Goal: Transaction & Acquisition: Obtain resource

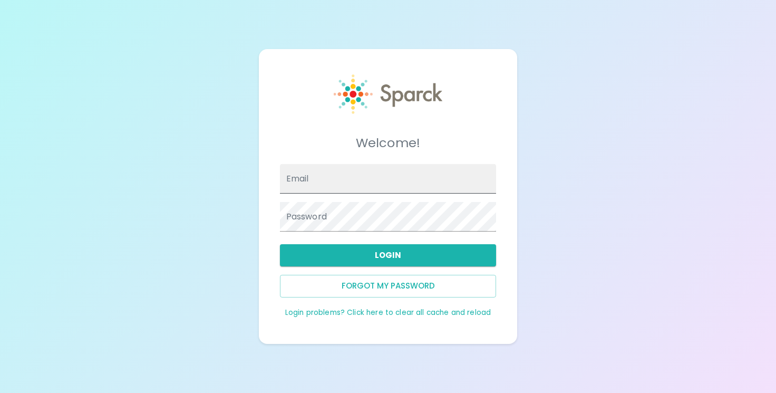
click at [315, 172] on input "Email" at bounding box center [388, 179] width 217 height 30
click at [317, 180] on input "Email" at bounding box center [388, 179] width 217 height 30
type input "[EMAIL_ADDRESS][DOMAIN_NAME]"
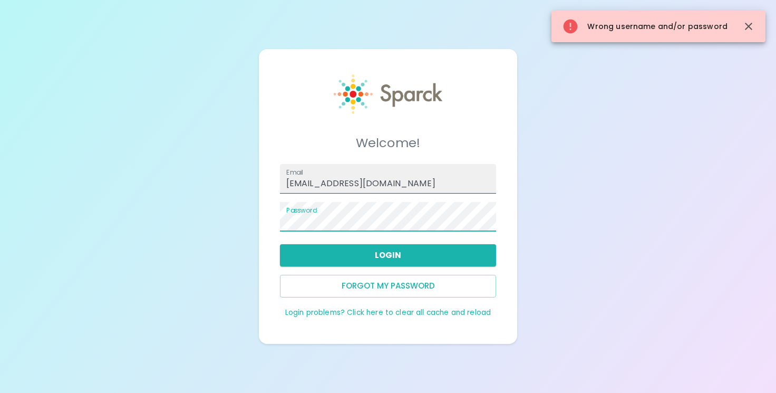
click at [374, 188] on input "[EMAIL_ADDRESS][DOMAIN_NAME]" at bounding box center [388, 179] width 217 height 30
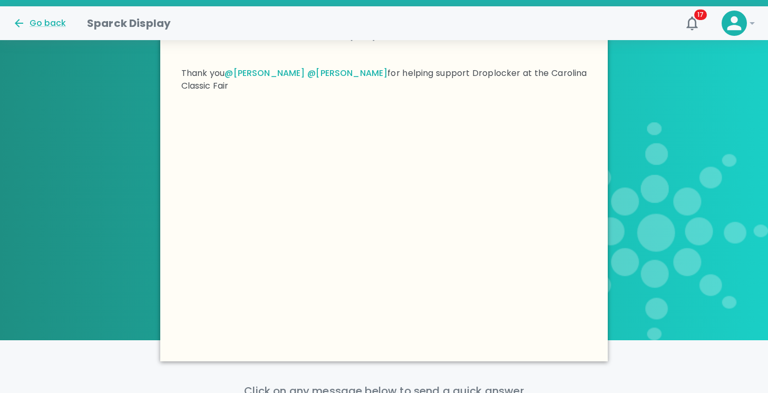
scroll to position [336, 0]
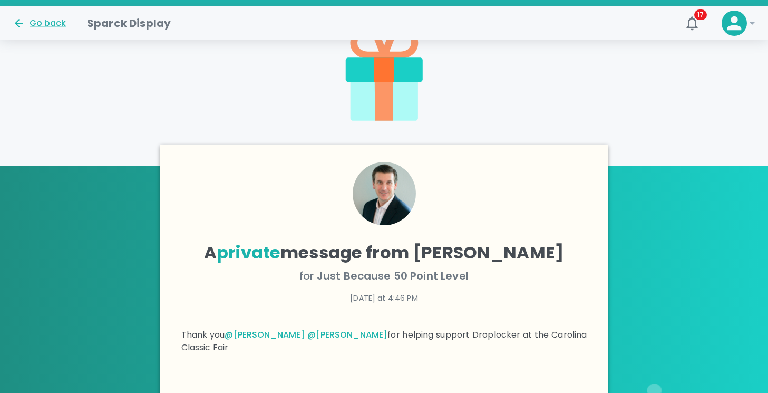
click at [253, 250] on span "private" at bounding box center [249, 252] width 64 height 24
click at [413, 274] on span "Just Because 50 Point Level" at bounding box center [393, 275] width 152 height 15
click at [415, 301] on p "[DATE] at 4:46 PM" at bounding box center [384, 297] width 406 height 11
click at [510, 335] on p "Thank you @[PERSON_NAME] @[PERSON_NAME] for helping support Droplocker at the C…" at bounding box center [384, 340] width 406 height 25
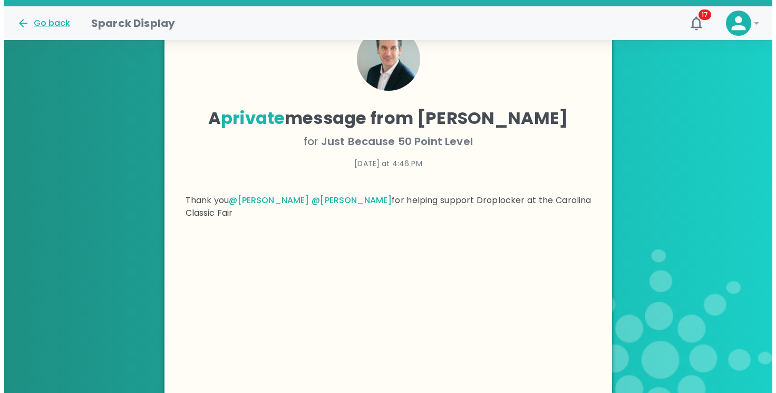
scroll to position [265, 0]
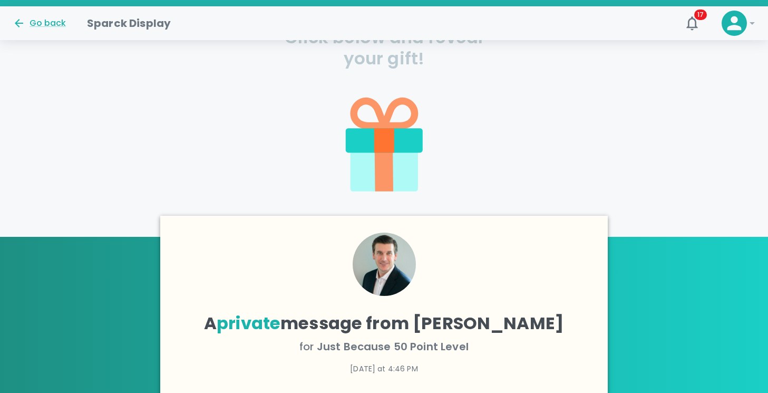
click at [744, 22] on icon at bounding box center [733, 23] width 21 height 21
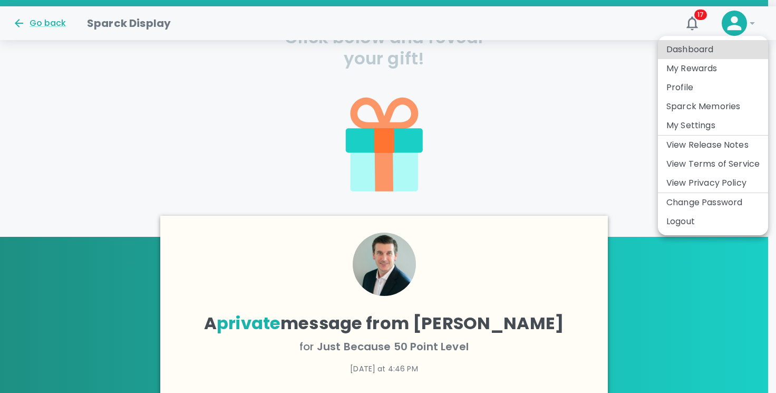
click at [695, 74] on li "My Rewards" at bounding box center [713, 68] width 110 height 19
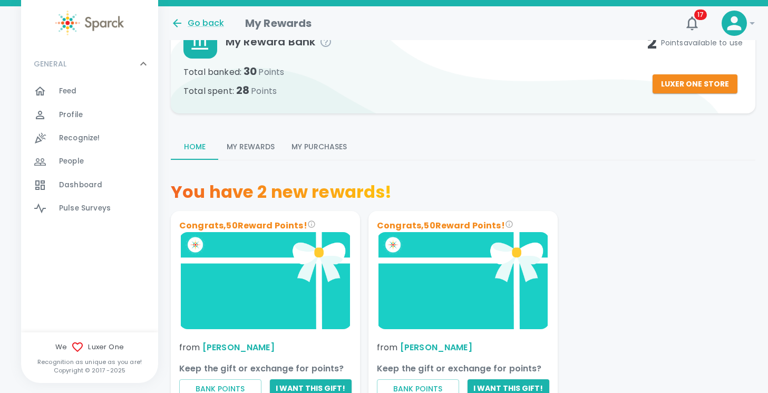
scroll to position [160, 0]
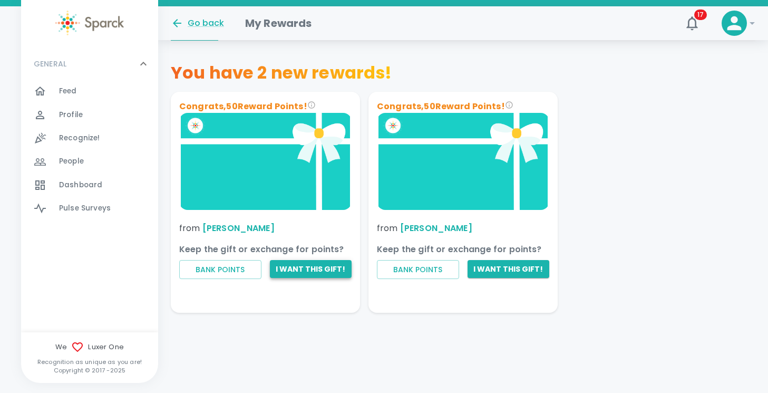
click at [311, 270] on button "I want this gift!" at bounding box center [311, 269] width 82 height 18
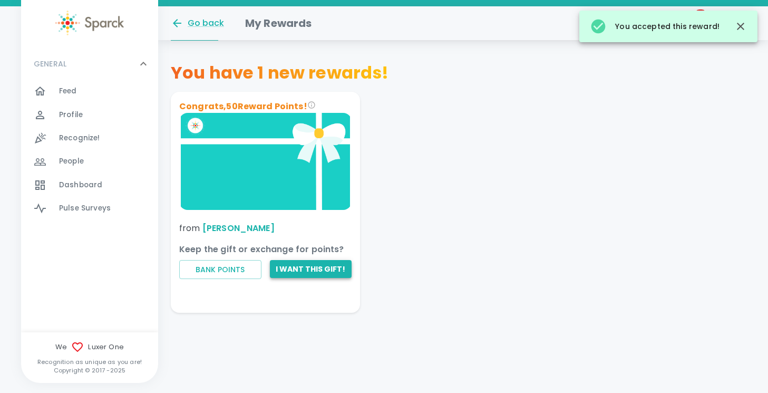
click at [313, 267] on button "I want this gift!" at bounding box center [311, 269] width 82 height 18
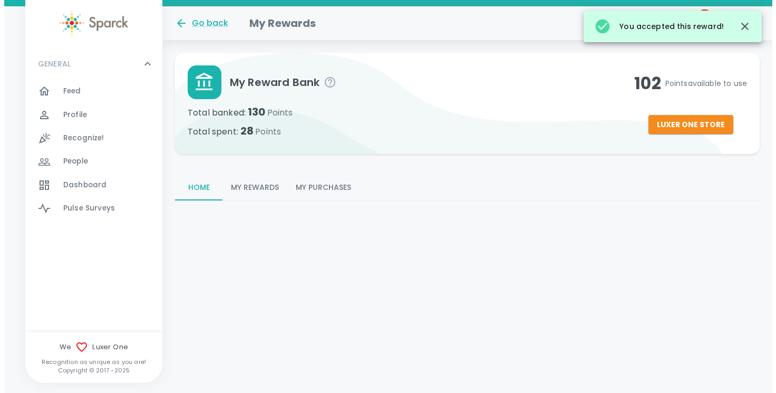
scroll to position [0, 0]
